Goal: Task Accomplishment & Management: Complete application form

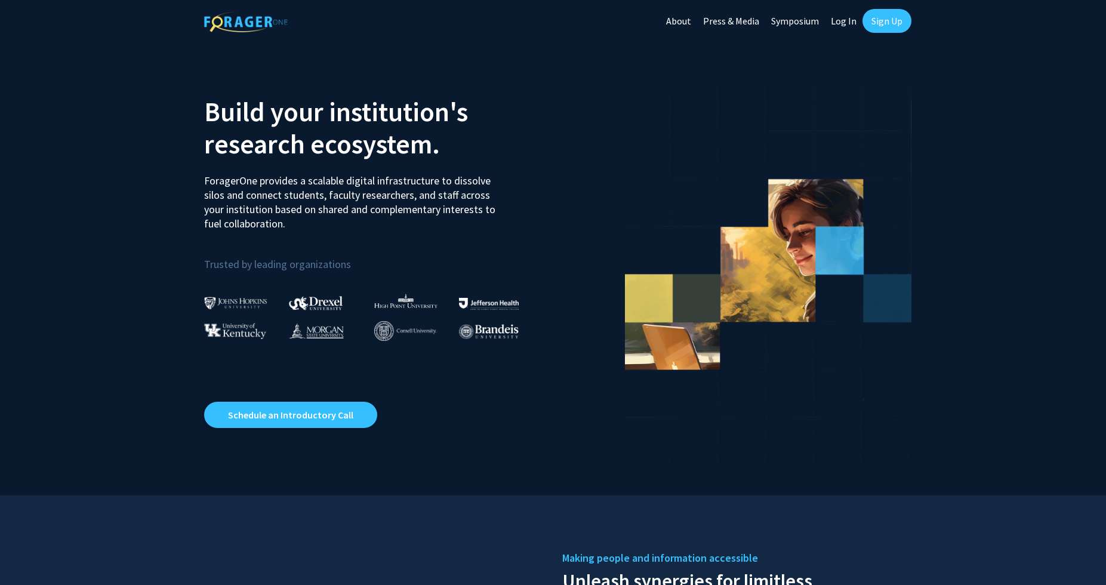
click at [849, 21] on link "Log In" at bounding box center [844, 21] width 38 height 42
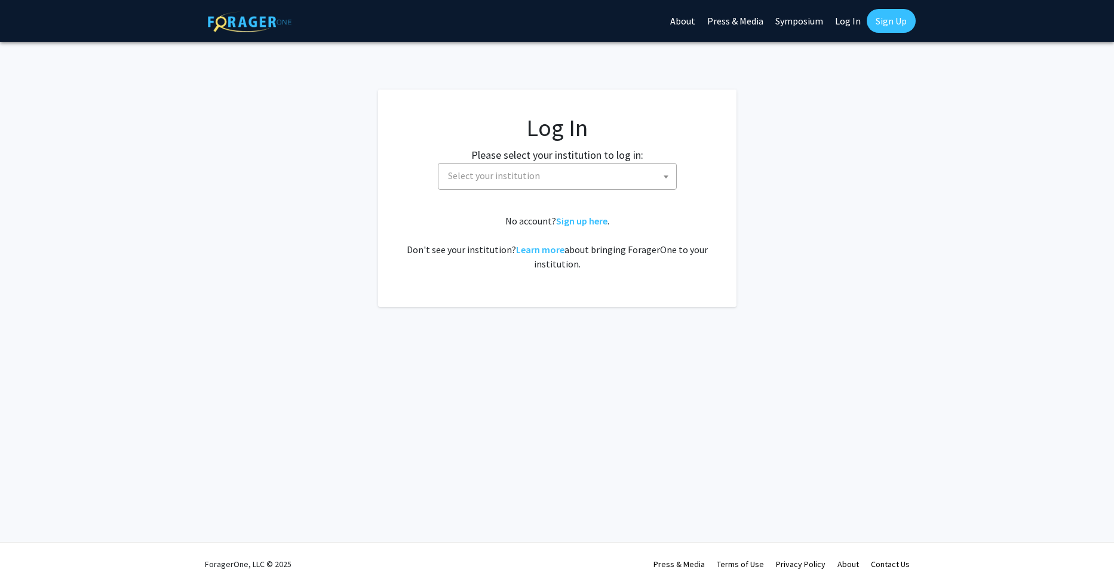
click at [554, 174] on span "Select your institution" at bounding box center [559, 176] width 233 height 24
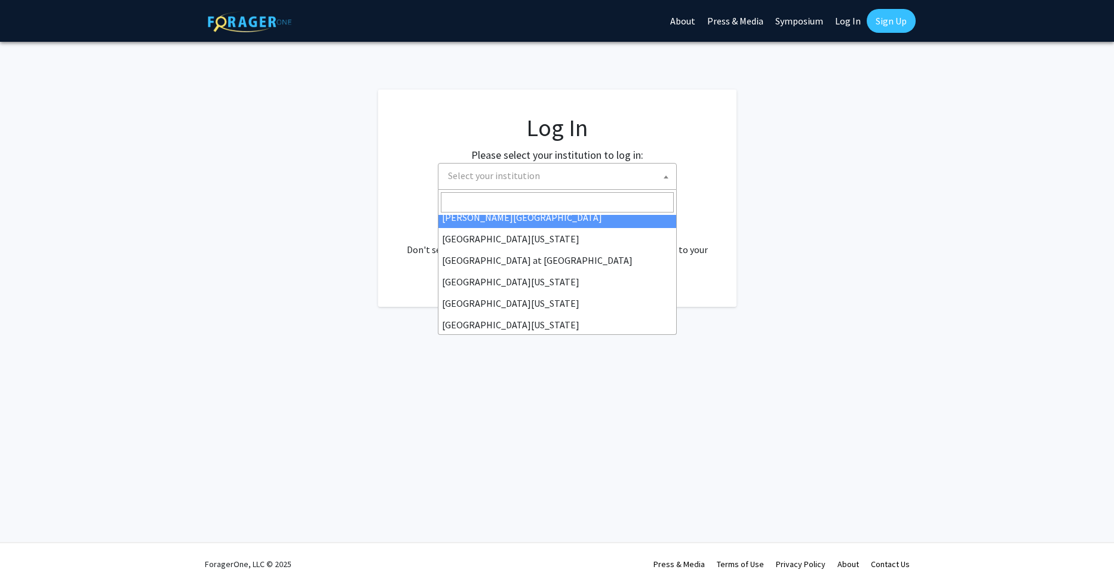
scroll to position [418, 0]
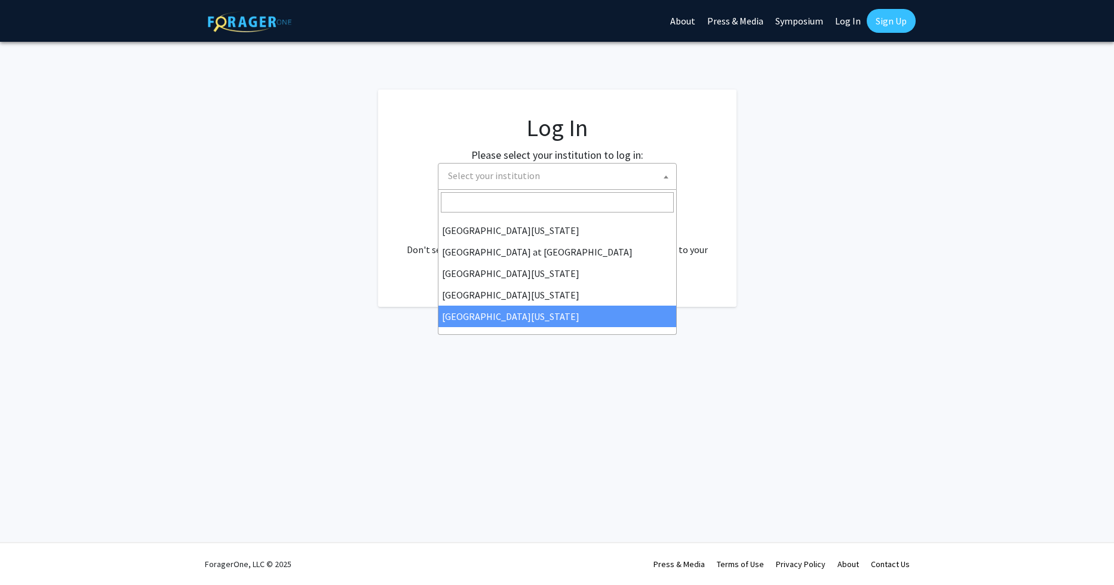
select select "33"
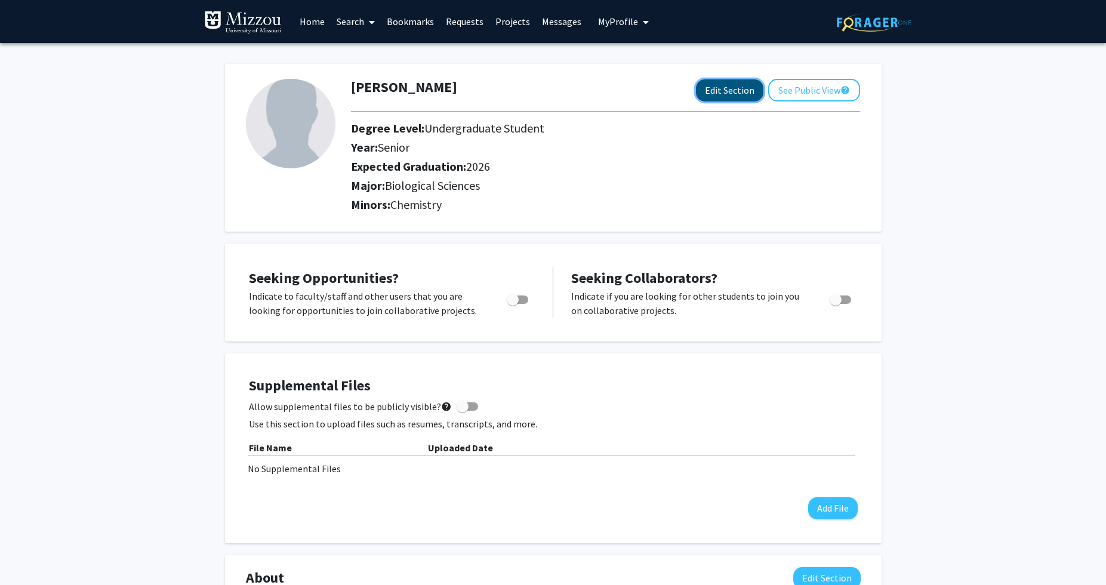
click at [730, 96] on button "Edit Section" at bounding box center [729, 90] width 67 height 22
select select "senior"
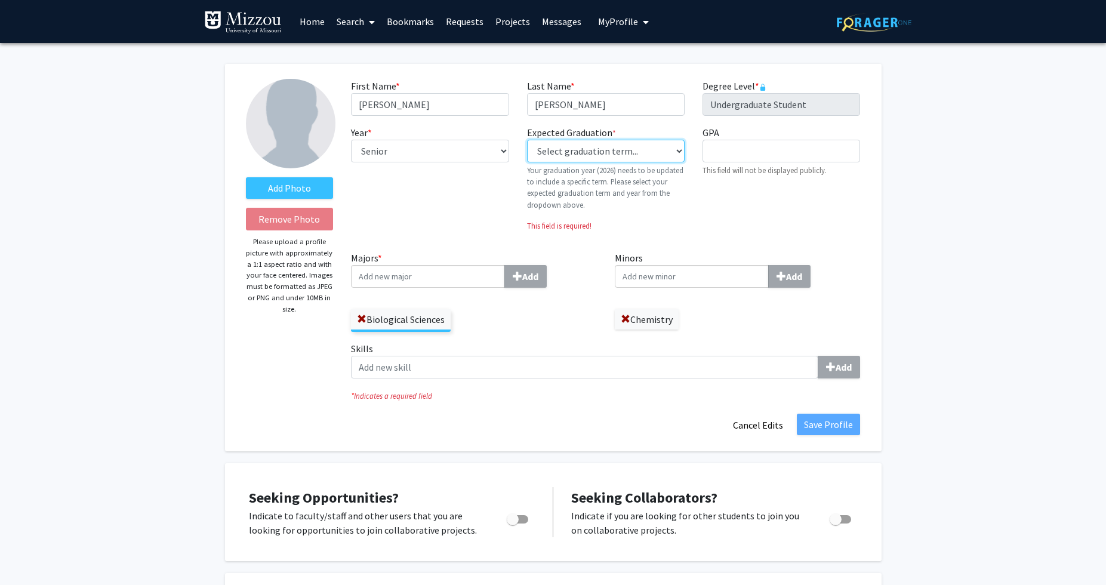
click at [670, 149] on select "Select graduation term... Previous: 2026 (Please select a specific term) Spring…" at bounding box center [606, 151] width 158 height 23
select select "34: spring_2026"
click at [527, 140] on select "Select graduation term... Previous: 2026 (Please select a specific term) Spring…" at bounding box center [606, 151] width 158 height 23
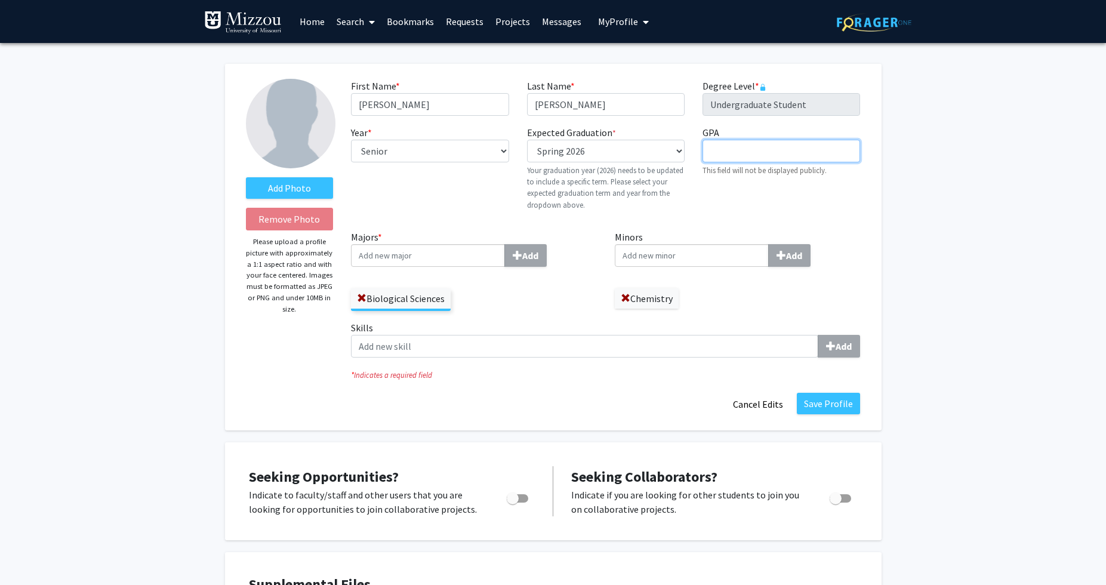
click at [748, 148] on input "GPA required" at bounding box center [782, 151] width 158 height 23
click at [743, 198] on div "GPA required This field will not be displayed publicly." at bounding box center [782, 172] width 176 height 95
click at [631, 300] on label "Chemistry" at bounding box center [647, 298] width 64 height 20
click at [628, 300] on span at bounding box center [626, 299] width 10 height 10
click at [746, 156] on input "GPA required" at bounding box center [782, 151] width 158 height 23
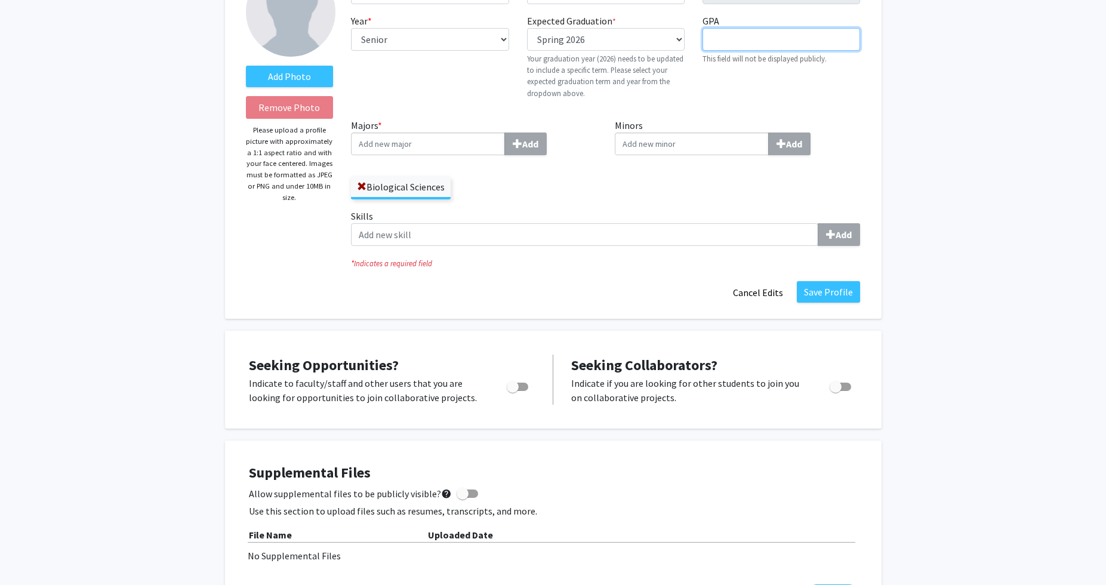
scroll to position [111, 0]
click at [825, 303] on div "Save Profile Cancel Edits" at bounding box center [605, 293] width 527 height 23
click at [519, 388] on span "Toggle" at bounding box center [517, 387] width 21 height 8
click at [513, 392] on input "Are you actively seeking opportunities?" at bounding box center [512, 392] width 1 height 1
checkbox input "true"
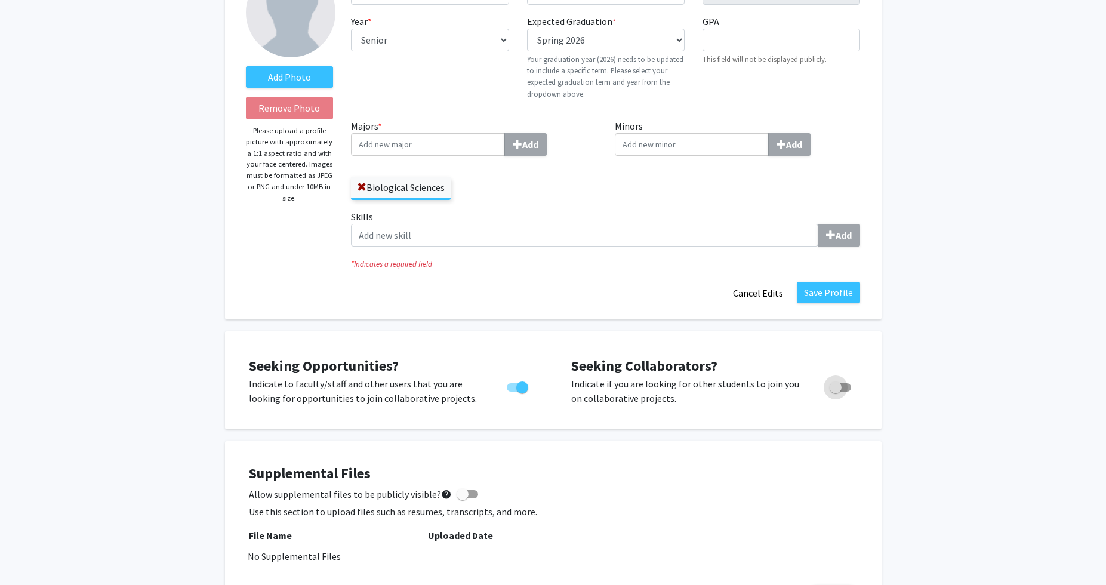
click at [834, 386] on span "Toggle" at bounding box center [836, 388] width 12 height 12
click at [835, 392] on input "Would you like to receive other student requests to work with you?" at bounding box center [835, 392] width 1 height 1
click at [834, 386] on span "Toggle" at bounding box center [840, 387] width 21 height 8
click at [835, 392] on input "Would you like to receive other student requests to work with you?" at bounding box center [835, 392] width 1 height 1
checkbox input "false"
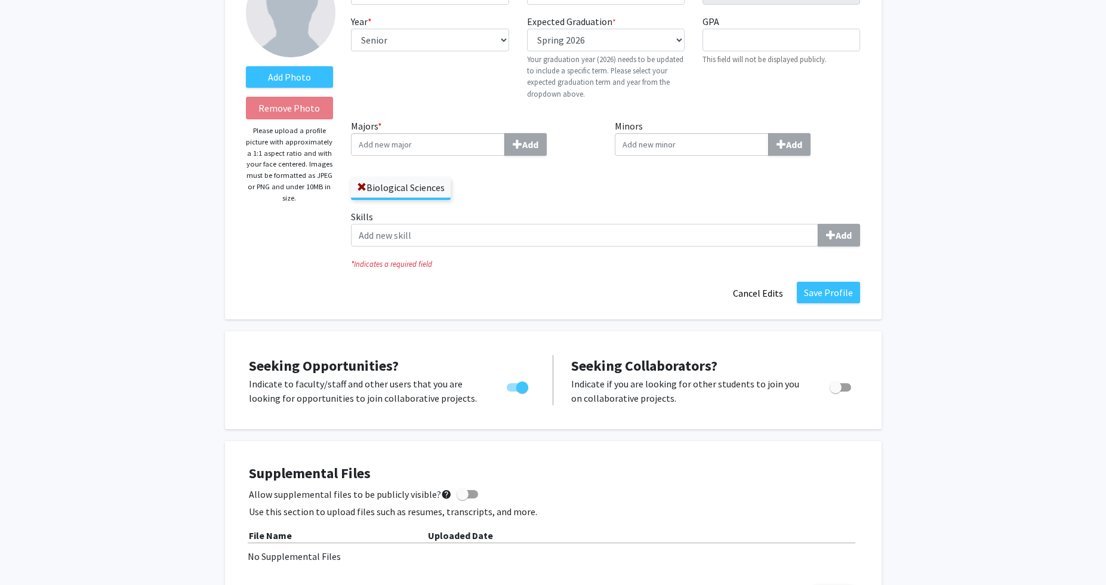
scroll to position [142, 0]
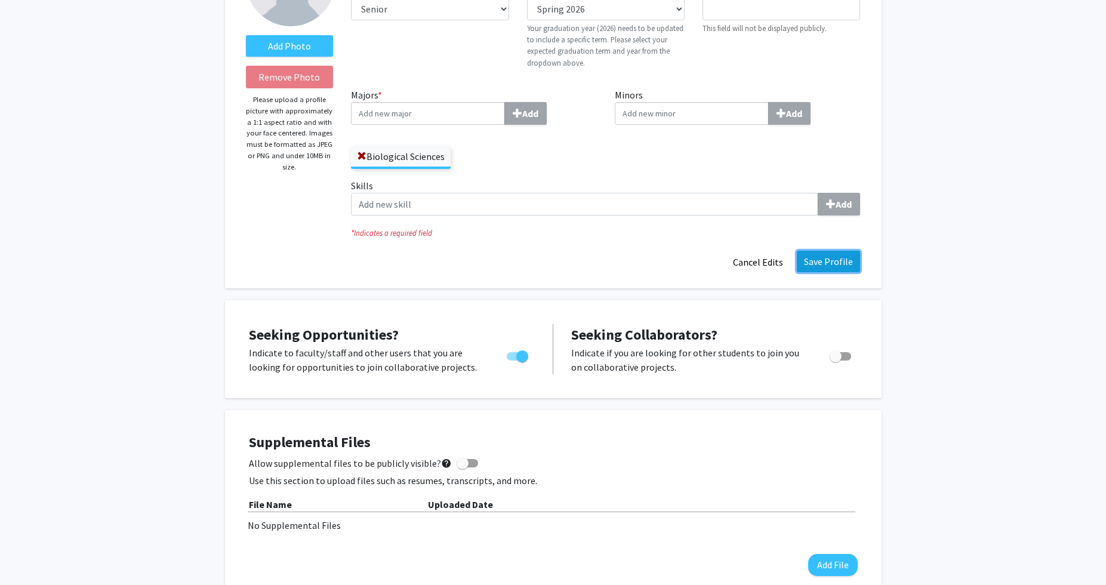
click at [831, 266] on button "Save Profile" at bounding box center [828, 261] width 63 height 21
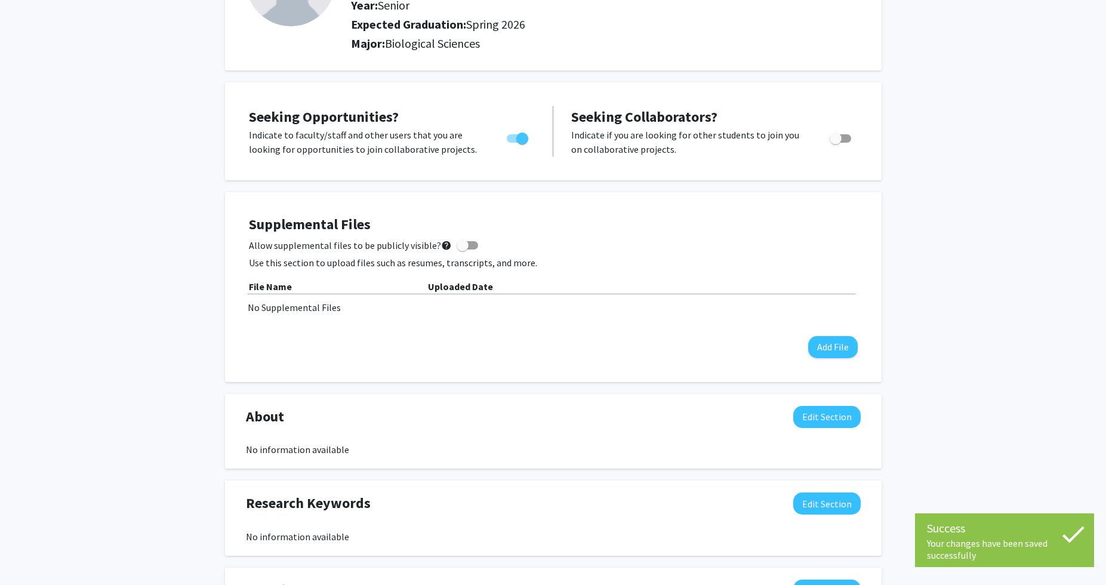
scroll to position [0, 0]
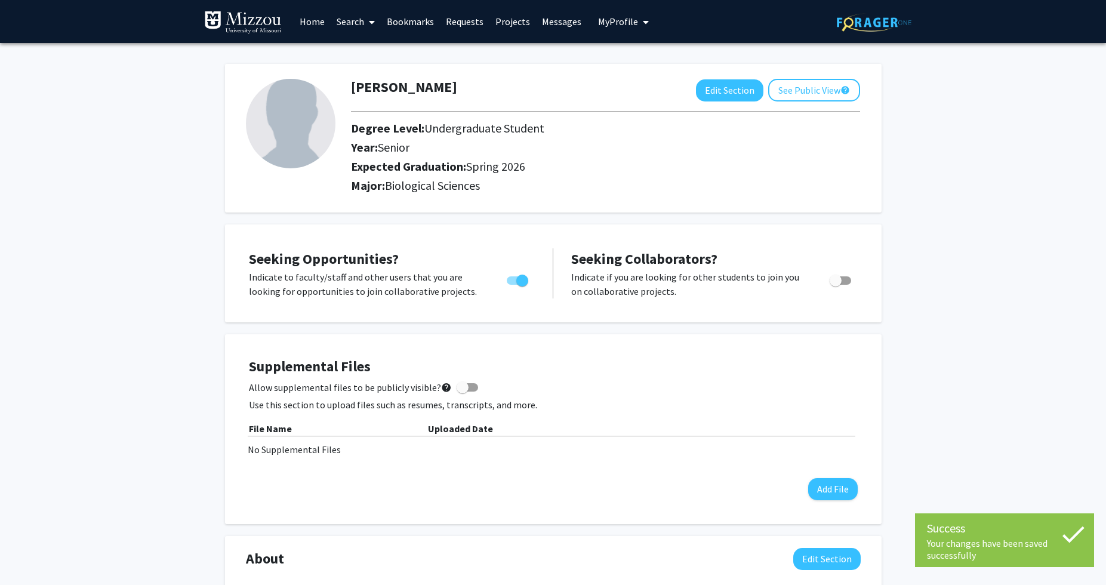
click at [518, 19] on link "Projects" at bounding box center [513, 22] width 47 height 42
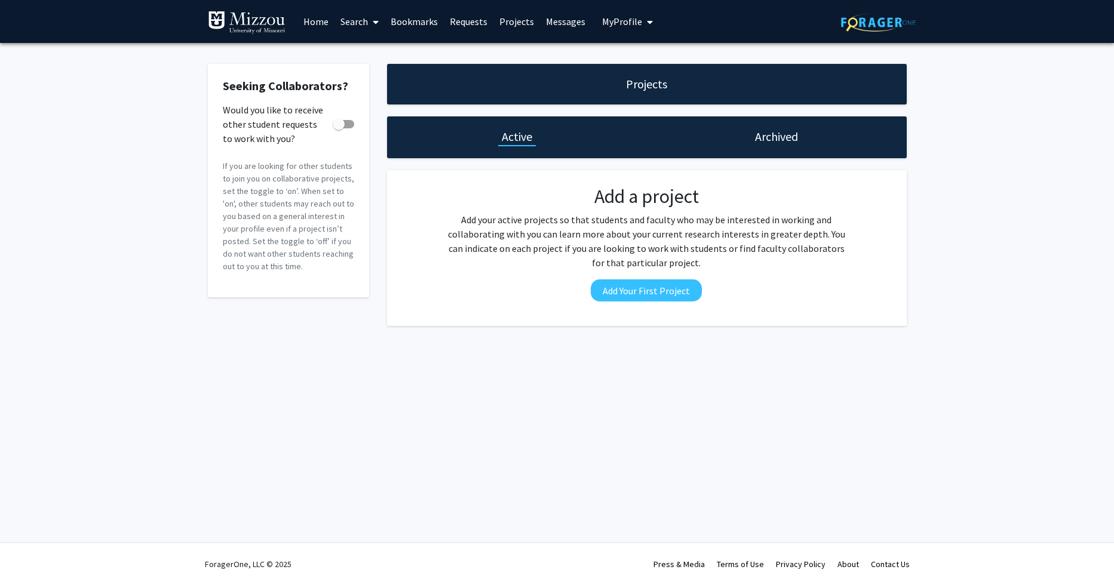
click at [370, 16] on span at bounding box center [373, 22] width 11 height 42
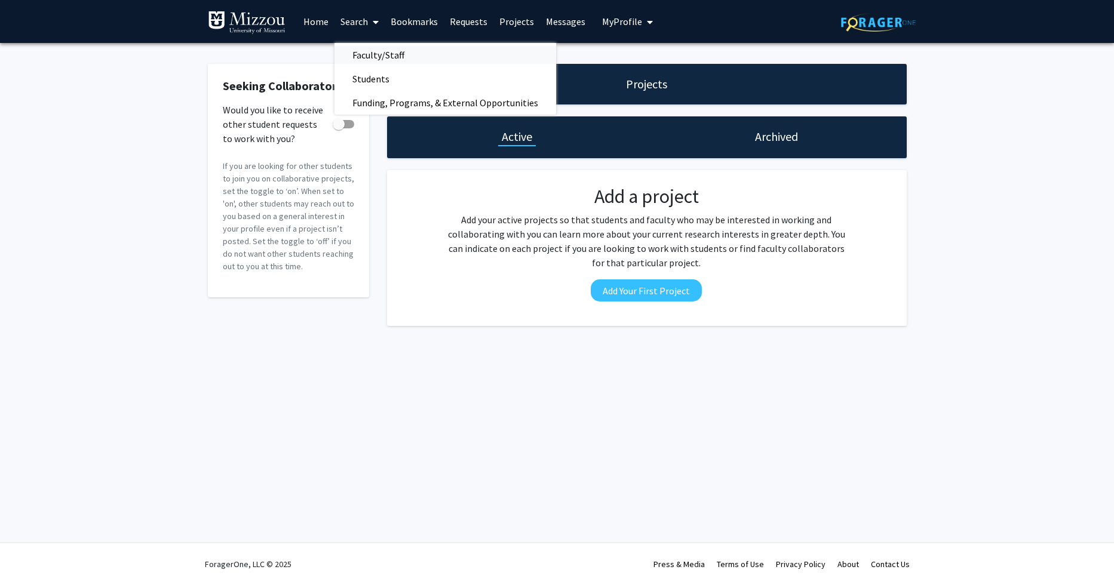
click at [374, 56] on span "Faculty/Staff" at bounding box center [378, 55] width 88 height 24
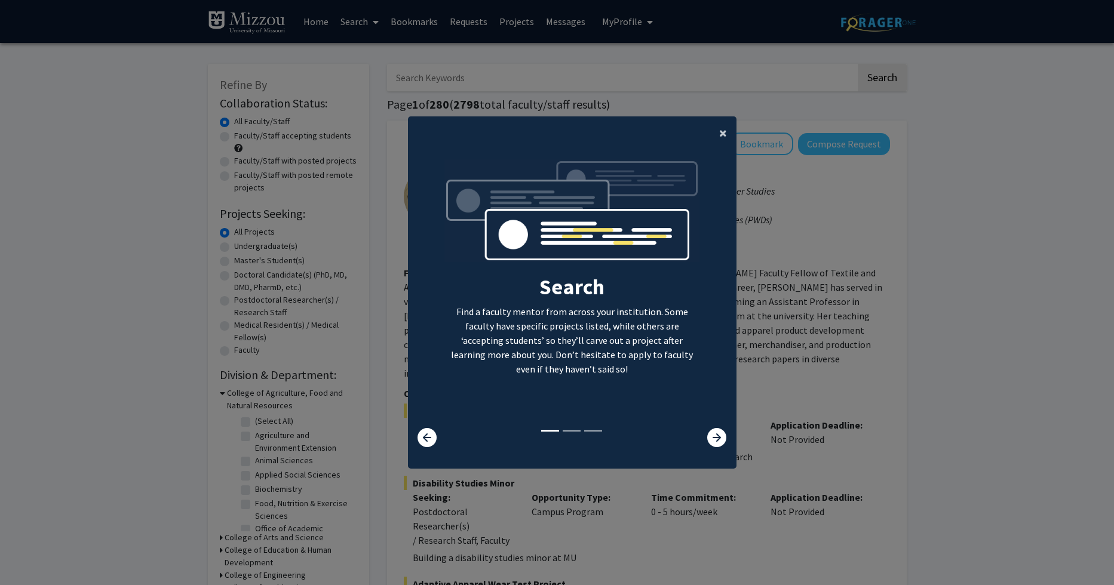
click at [719, 131] on span "×" at bounding box center [723, 133] width 8 height 19
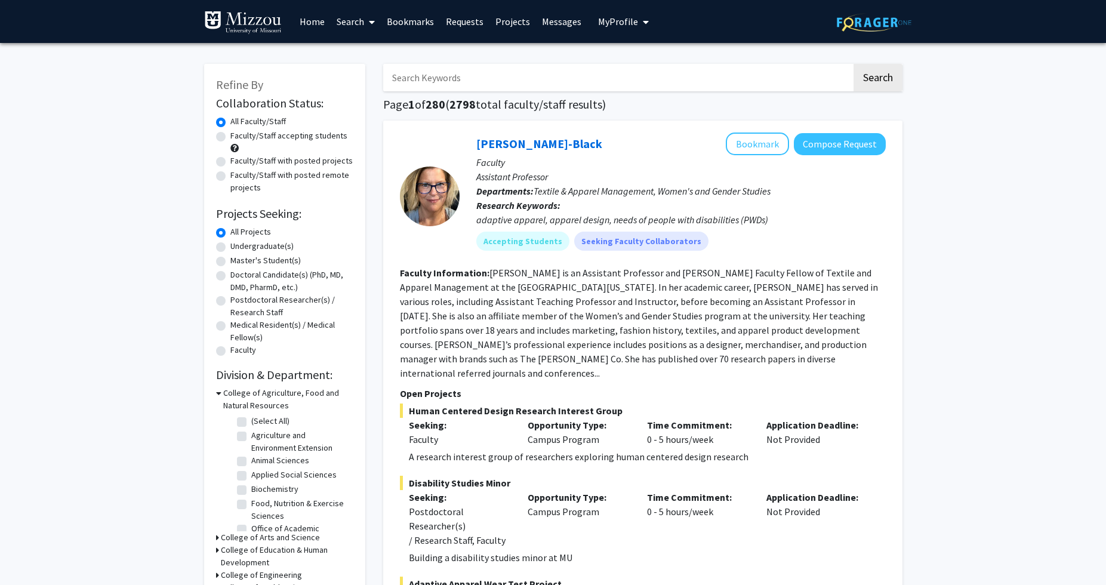
click at [565, 70] on input "Search Keywords" at bounding box center [617, 77] width 469 height 27
click at [554, 70] on input "Search Keywords" at bounding box center [617, 77] width 469 height 27
type input "forensic"
click at [854, 64] on button "Search" at bounding box center [878, 77] width 49 height 27
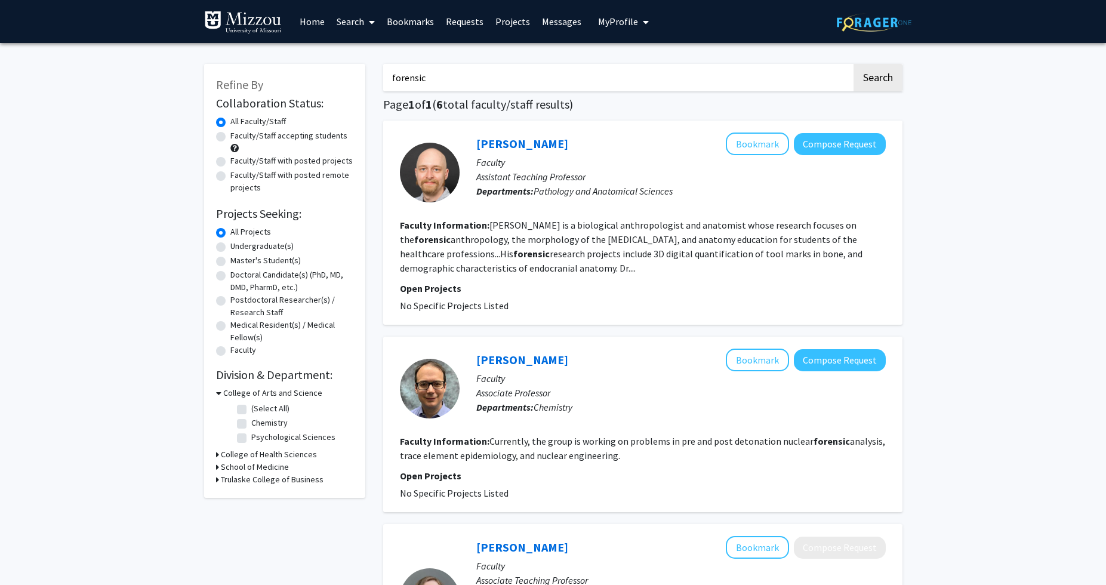
drag, startPoint x: 450, startPoint y: 78, endPoint x: 340, endPoint y: 78, distance: 109.9
type input "a"
type input "anatomy"
click at [875, 73] on button "Search" at bounding box center [878, 77] width 49 height 27
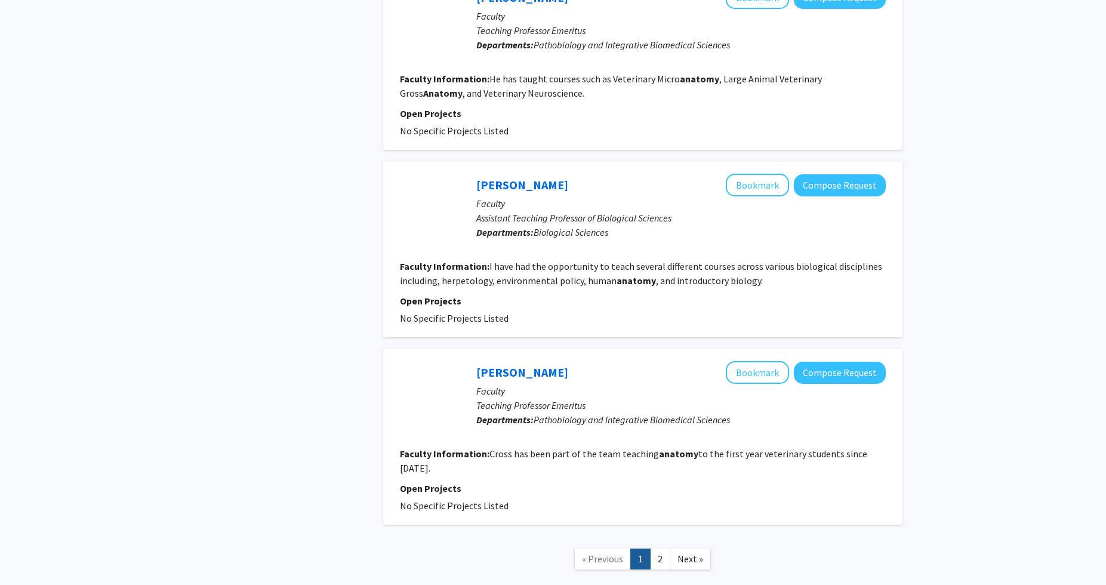
scroll to position [1717, 0]
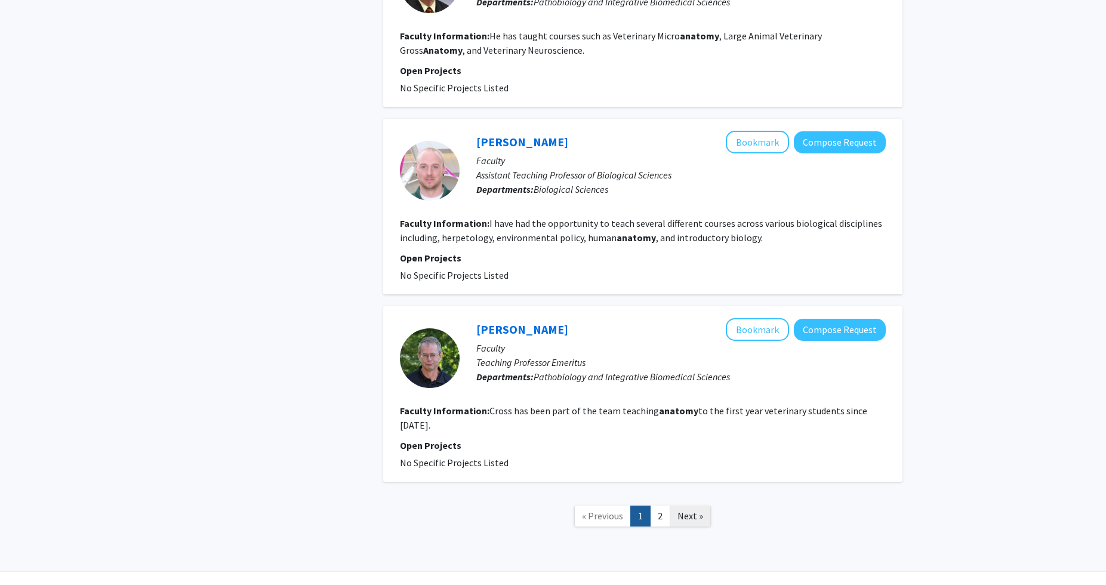
click at [685, 510] on span "Next »" at bounding box center [691, 516] width 26 height 12
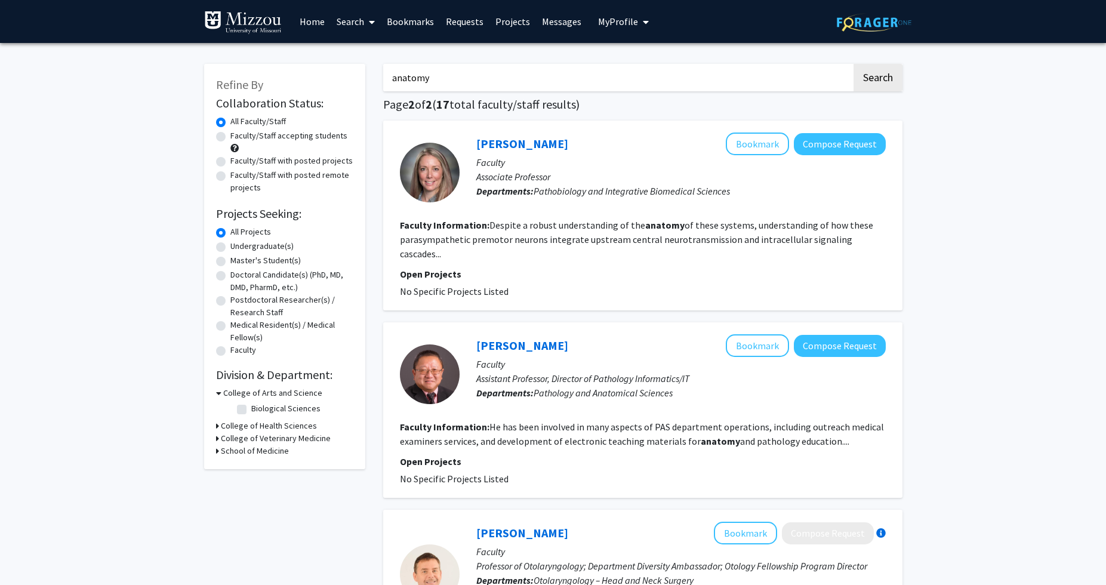
click at [230, 235] on label "All Projects" at bounding box center [250, 232] width 41 height 13
click at [230, 233] on input "All Projects" at bounding box center [234, 230] width 8 height 8
click at [230, 246] on label "Undergraduate(s)" at bounding box center [261, 246] width 63 height 13
click at [230, 246] on input "Undergraduate(s)" at bounding box center [234, 244] width 8 height 8
radio input "true"
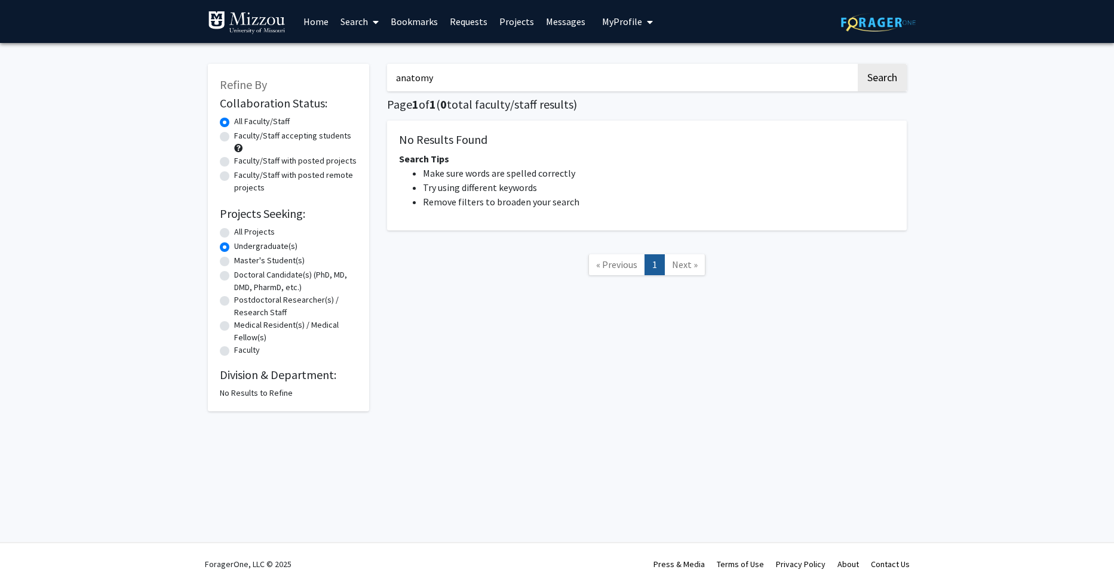
click at [234, 136] on label "Faculty/Staff accepting students" at bounding box center [292, 136] width 117 height 13
click at [234, 136] on input "Faculty/Staff accepting students" at bounding box center [238, 134] width 8 height 8
radio input "true"
drag, startPoint x: 541, startPoint y: 76, endPoint x: 294, endPoint y: 95, distance: 247.3
click at [294, 95] on div "Refine By Collaboration Status: Collaboration Status All Faculty/Staff Collabor…" at bounding box center [557, 231] width 717 height 359
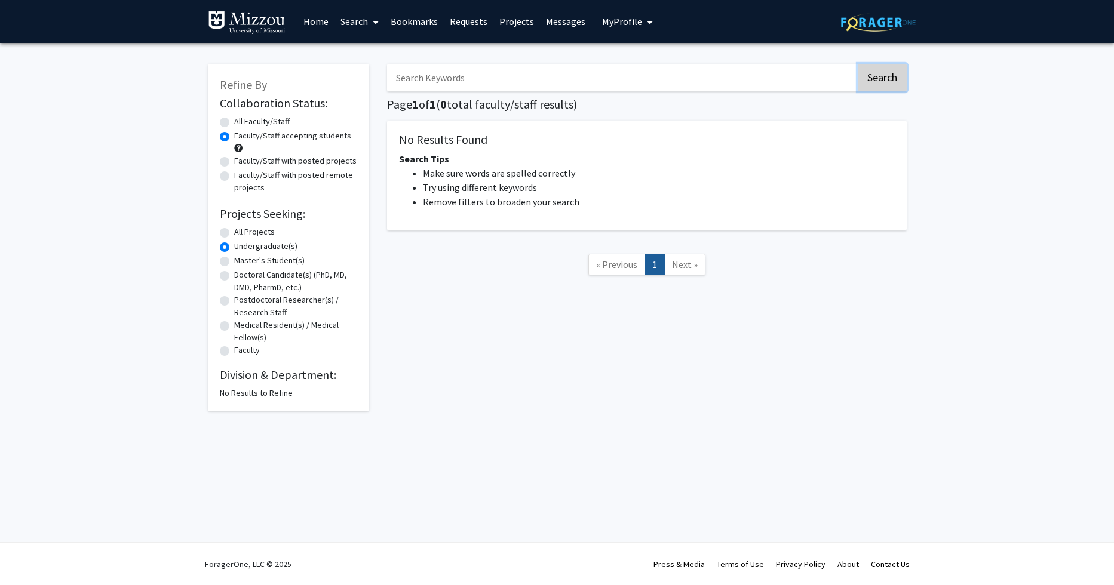
click at [894, 78] on button "Search" at bounding box center [881, 77] width 49 height 27
radio input "true"
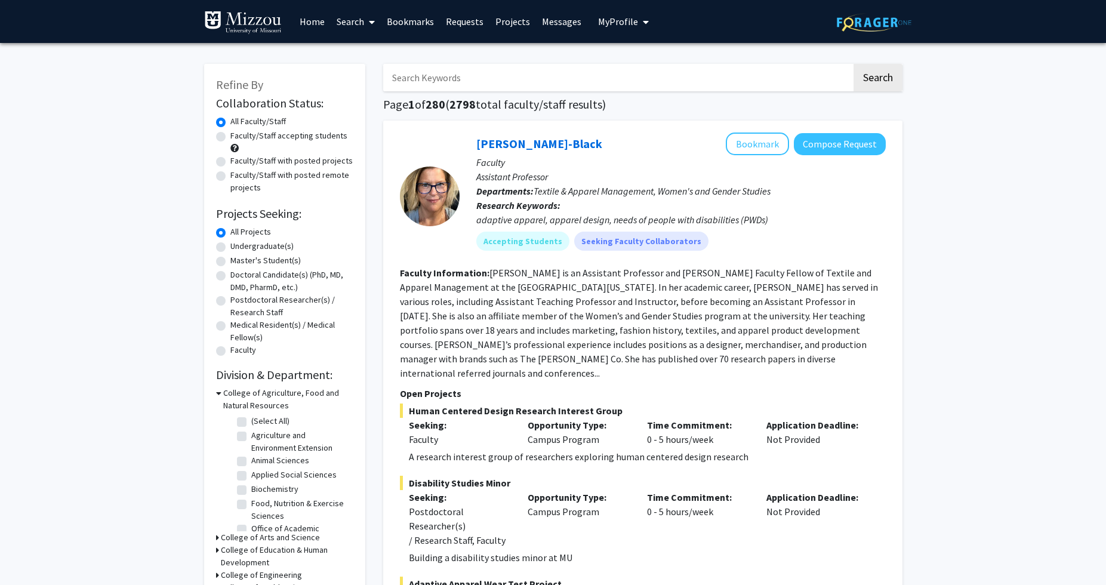
click at [230, 136] on label "Faculty/Staff accepting students" at bounding box center [288, 136] width 117 height 13
click at [230, 136] on input "Faculty/Staff accepting students" at bounding box center [234, 134] width 8 height 8
radio input "true"
click at [230, 244] on label "Undergraduate(s)" at bounding box center [261, 246] width 63 height 13
click at [230, 244] on input "Undergraduate(s)" at bounding box center [234, 244] width 8 height 8
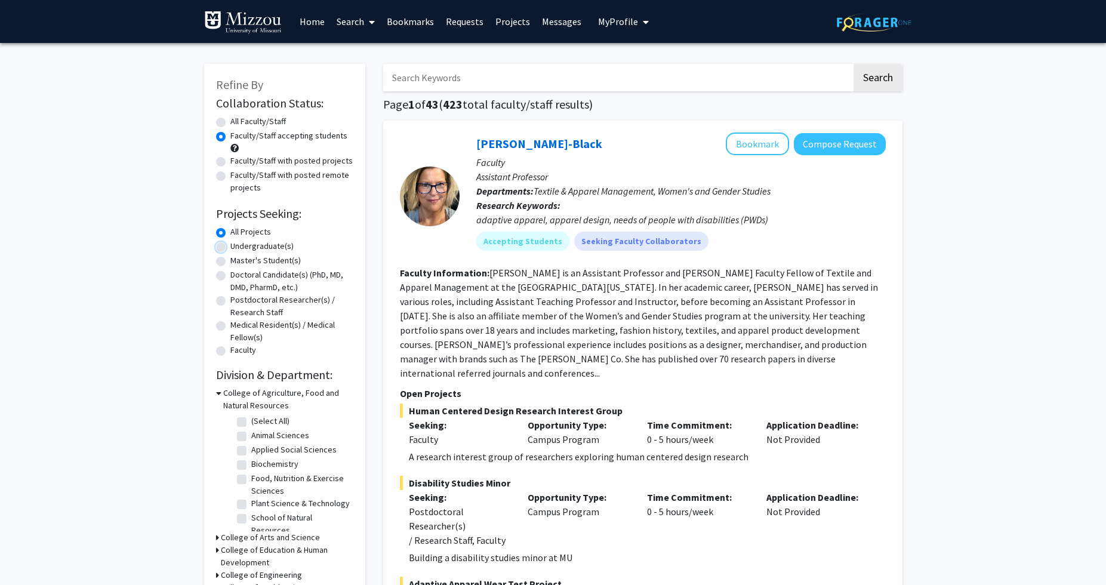
radio input "true"
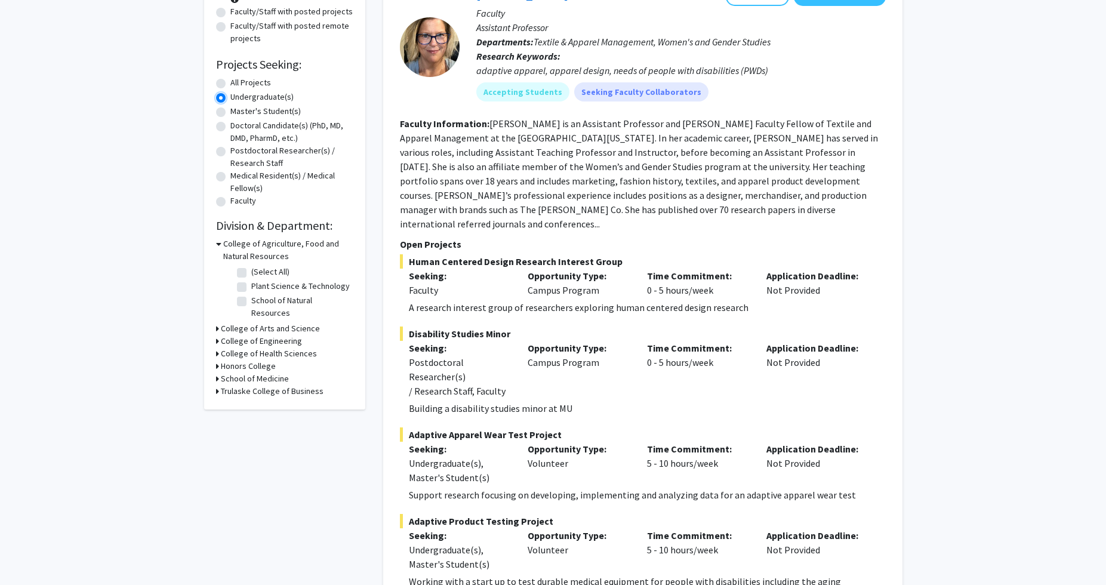
scroll to position [150, 0]
click at [235, 322] on h3 "College of Arts and Science" at bounding box center [270, 328] width 99 height 13
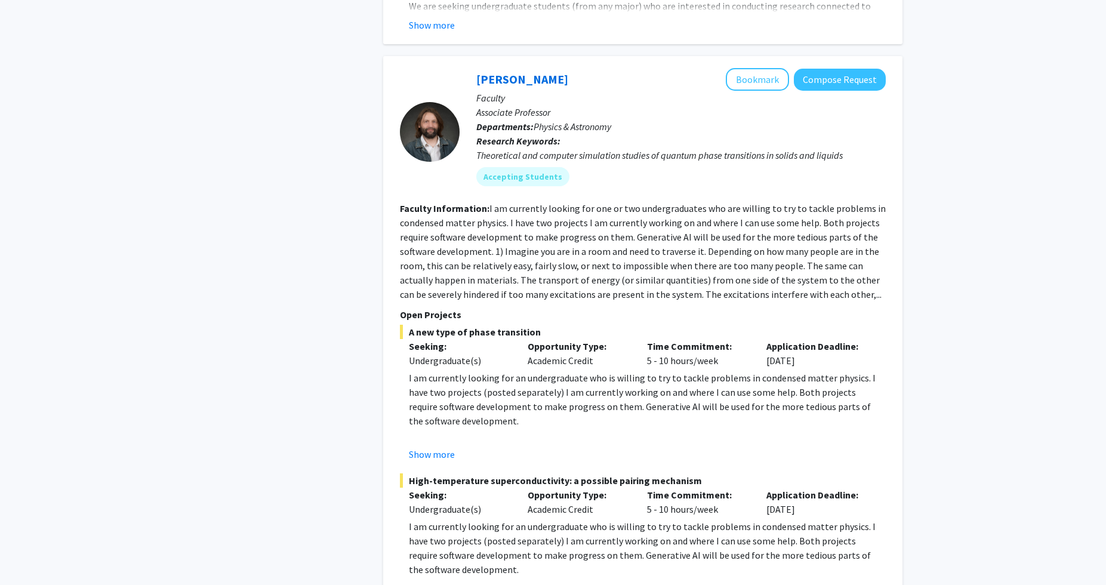
scroll to position [5891, 0]
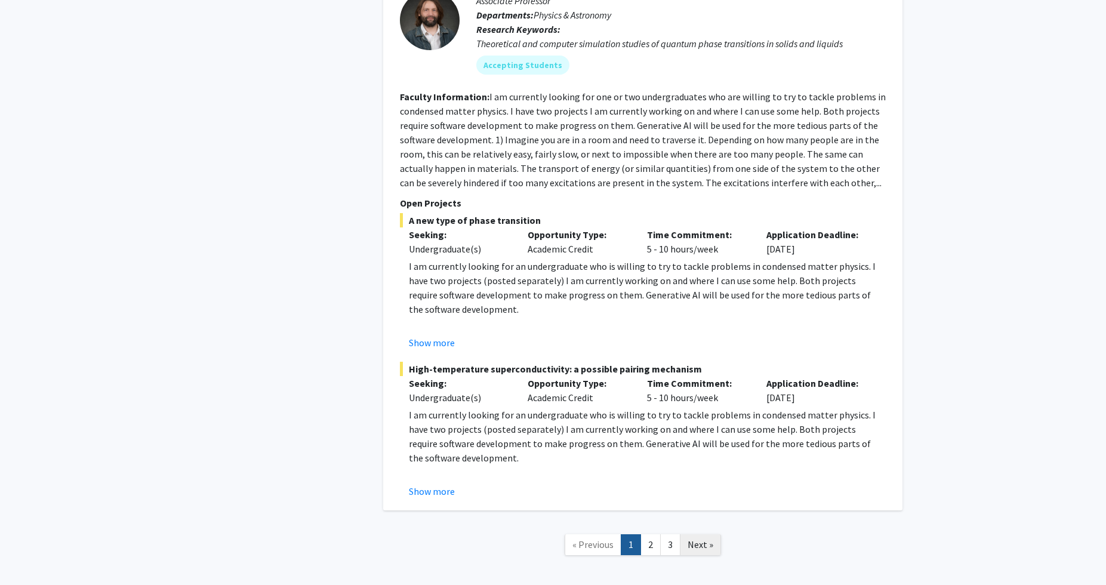
click at [697, 539] on span "Next »" at bounding box center [701, 545] width 26 height 12
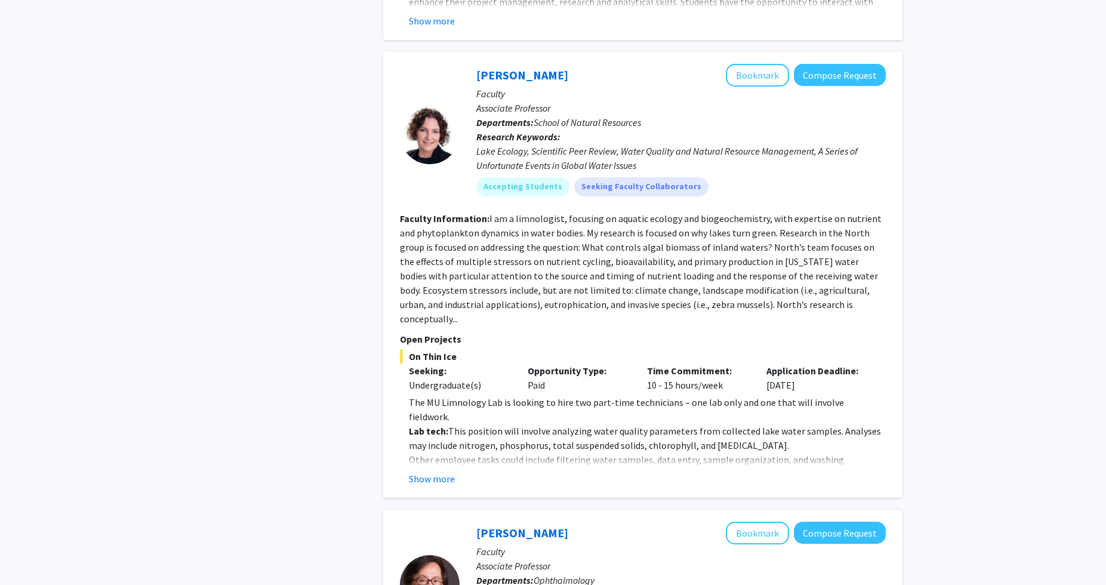
scroll to position [1661, 0]
click at [443, 471] on button "Show more" at bounding box center [432, 478] width 46 height 14
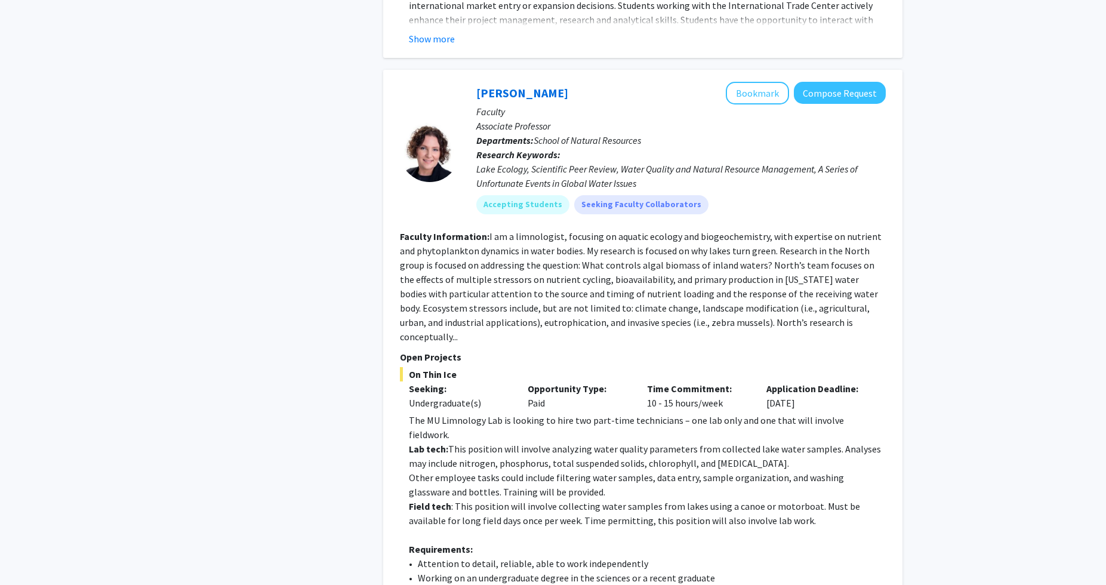
scroll to position [1622, 0]
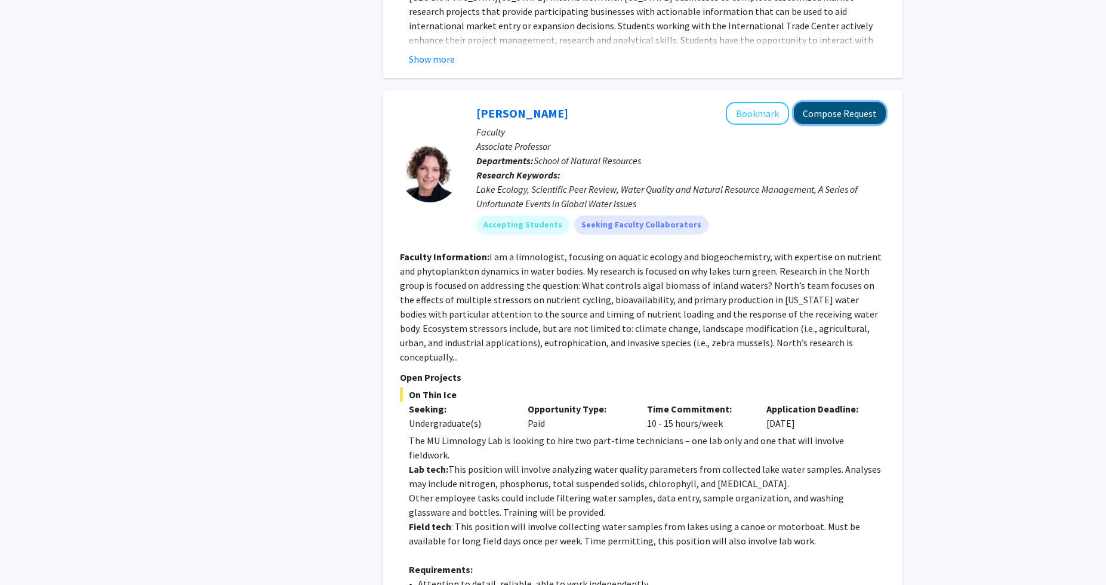
click at [826, 102] on button "Compose Request" at bounding box center [840, 113] width 92 height 22
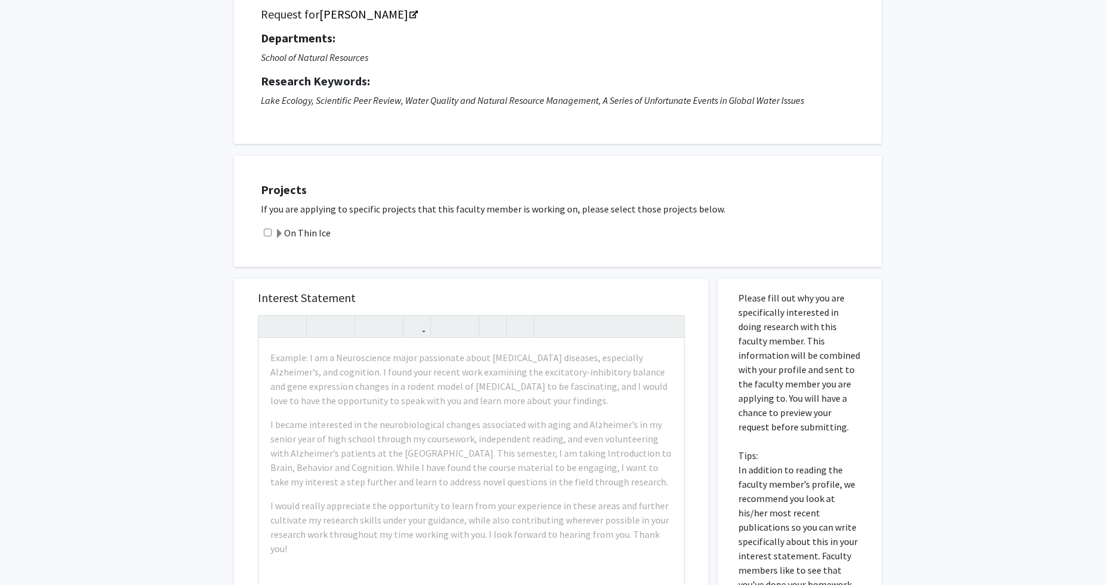
scroll to position [96, 0]
click at [269, 233] on input "checkbox" at bounding box center [268, 231] width 8 height 8
checkbox input "true"
click at [277, 233] on span at bounding box center [280, 233] width 10 height 10
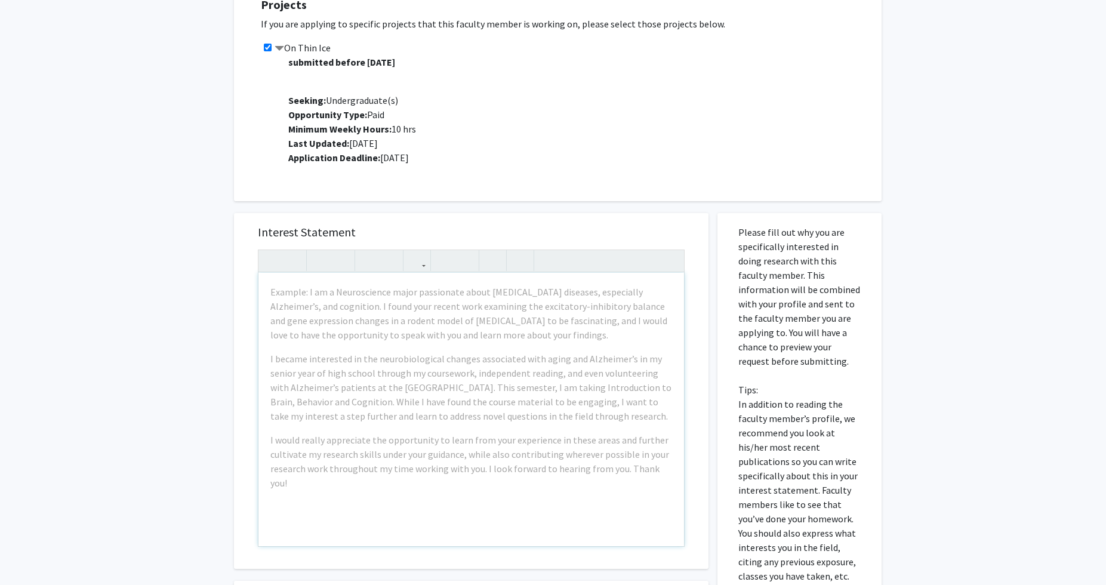
scroll to position [279, 0]
click at [453, 345] on div "Example: I am a Neuroscience major passionate about [MEDICAL_DATA] diseases, es…" at bounding box center [472, 409] width 426 height 273
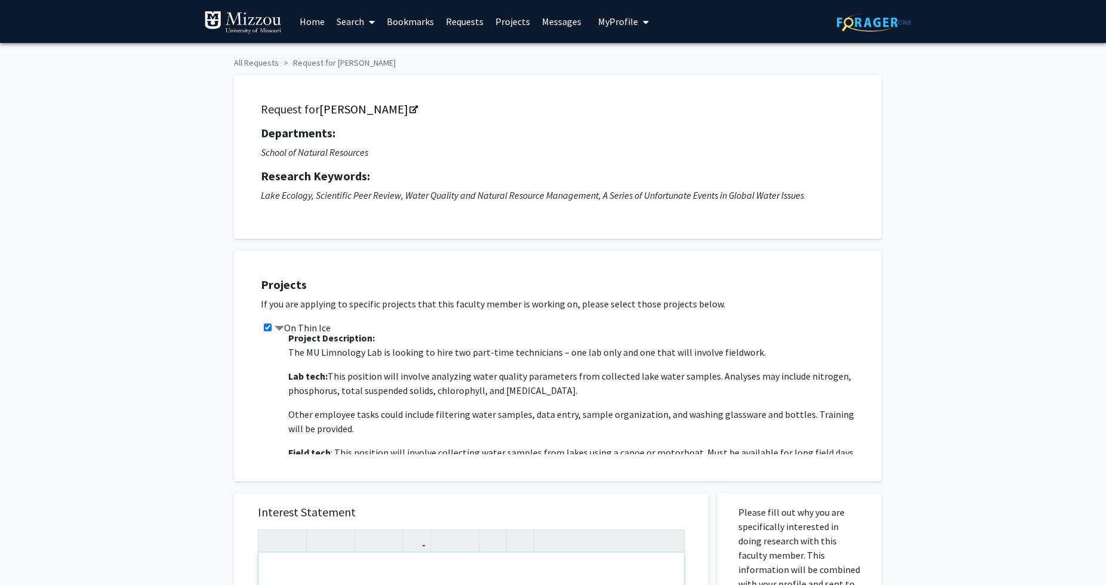
scroll to position [0, 0]
